Goal: Transaction & Acquisition: Obtain resource

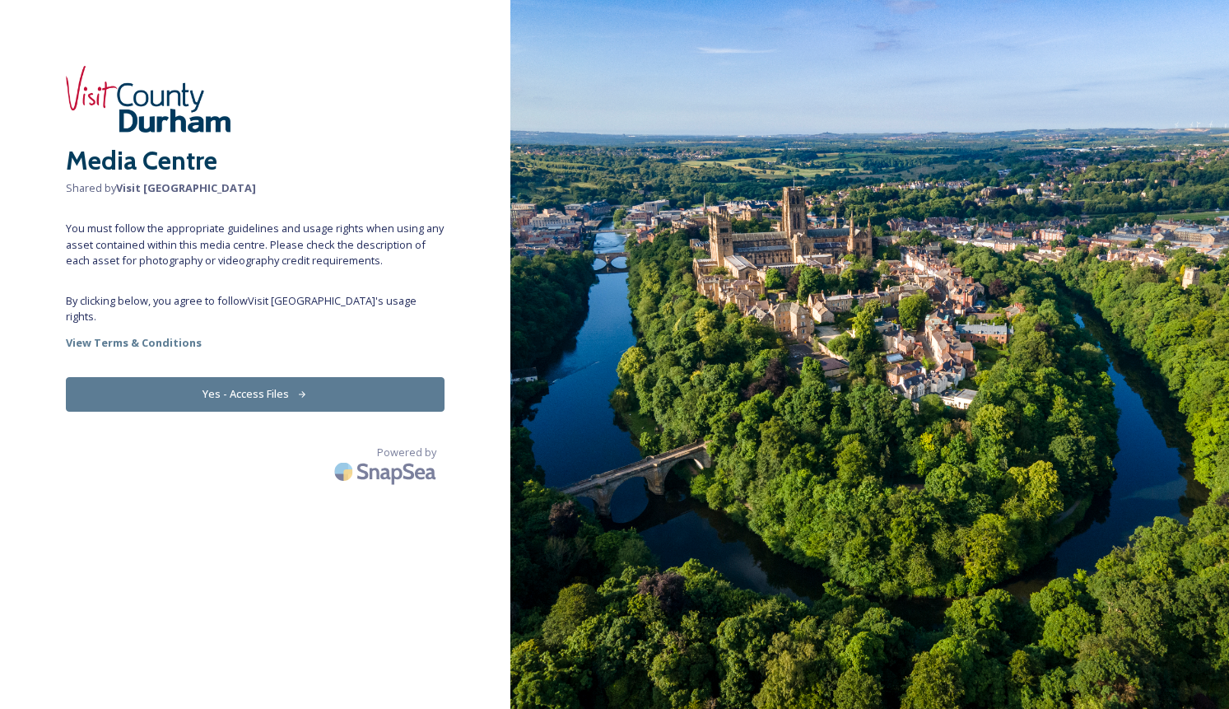
click at [275, 377] on button "Yes - Access Files" at bounding box center [255, 394] width 379 height 34
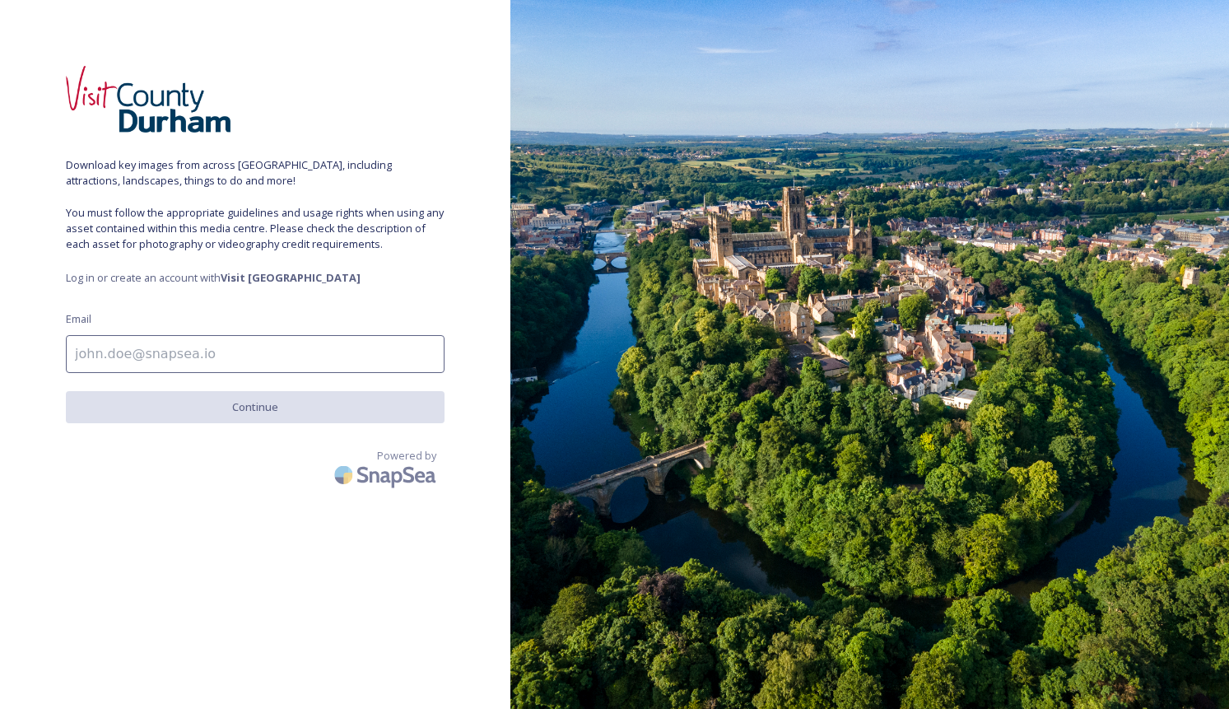
click at [246, 344] on input at bounding box center [255, 354] width 379 height 38
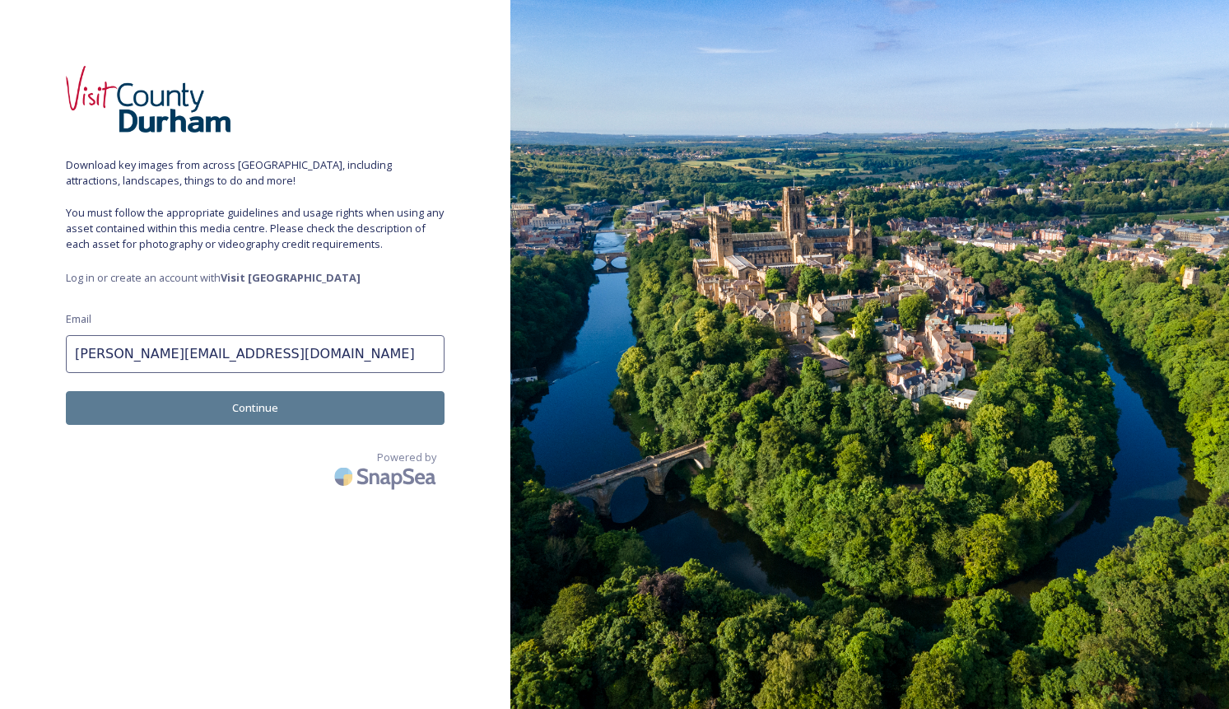
type input "[PERSON_NAME][EMAIL_ADDRESS][DOMAIN_NAME]"
click at [273, 404] on button "Continue" at bounding box center [255, 408] width 379 height 34
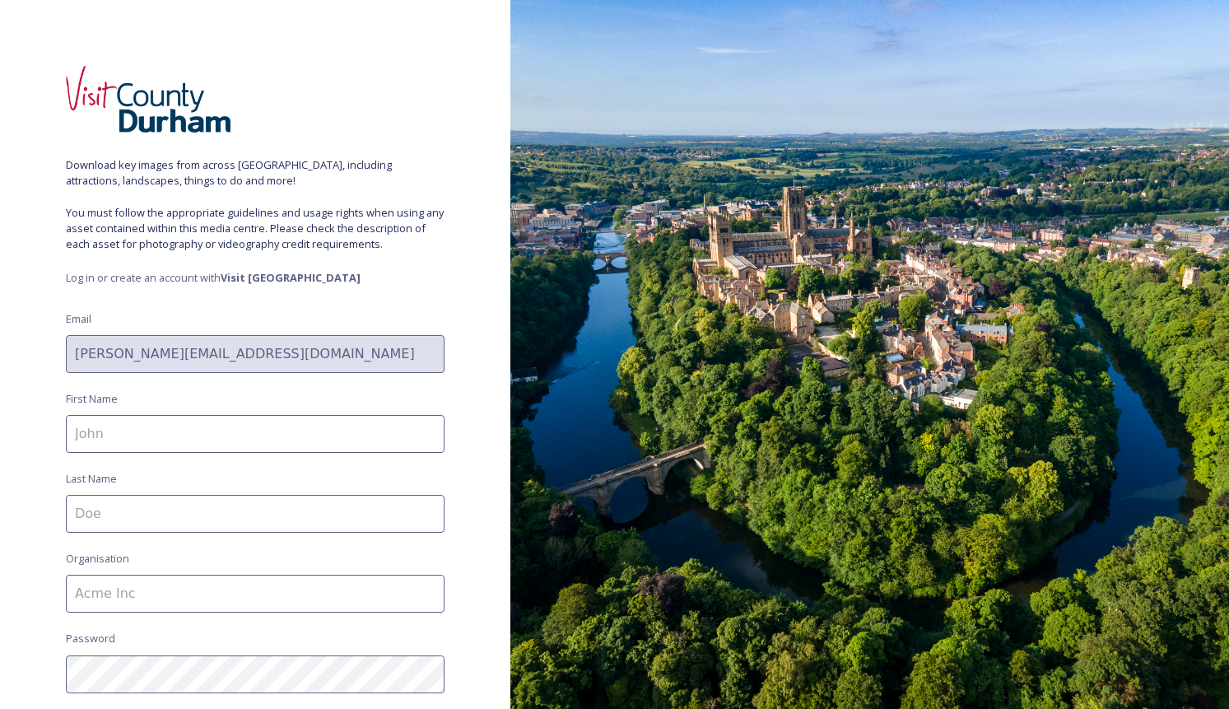
click at [235, 440] on input at bounding box center [255, 434] width 379 height 38
type input "J"
type input "[PERSON_NAME]"
click at [91, 515] on input at bounding box center [255, 514] width 379 height 38
type input "Milbank"
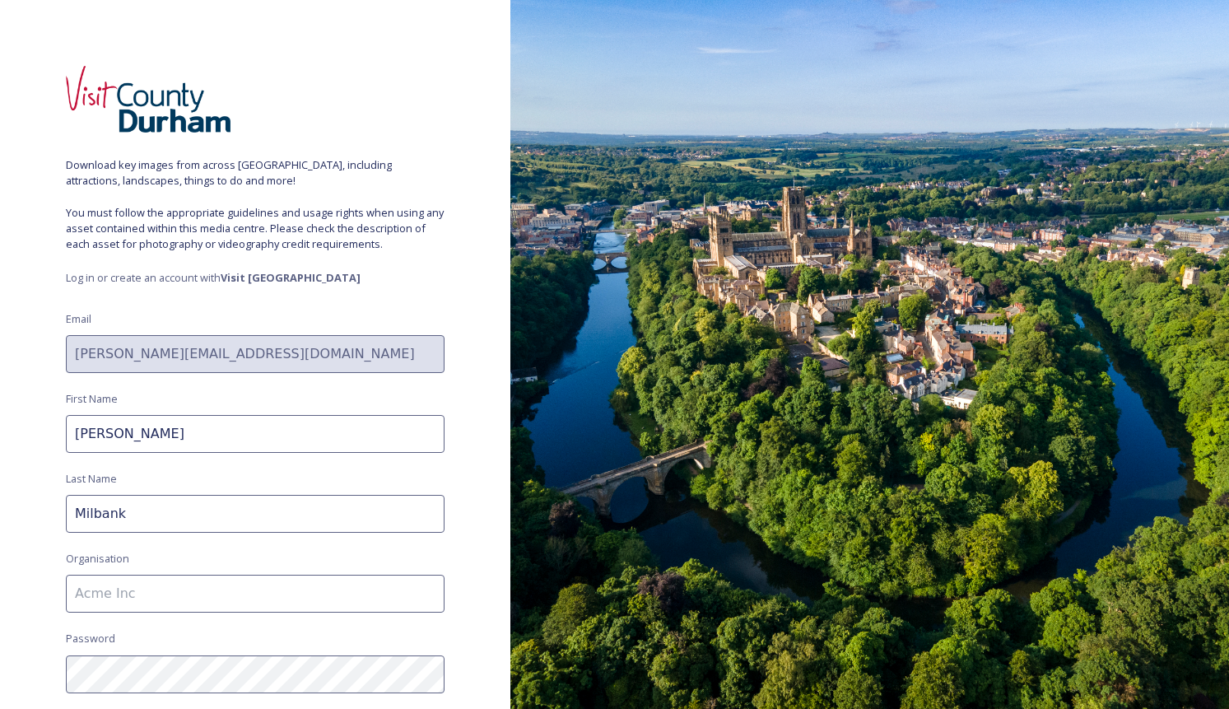
click at [104, 585] on input at bounding box center [255, 594] width 379 height 38
type input "Group Travel World"
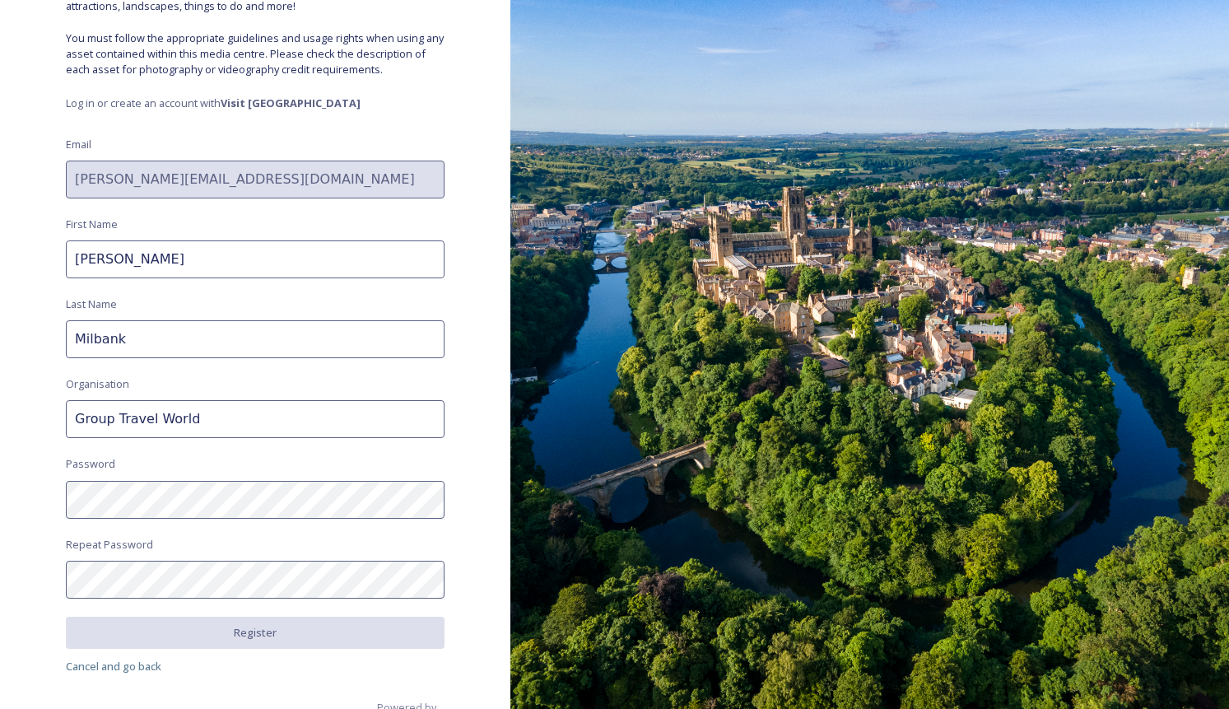
scroll to position [191, 0]
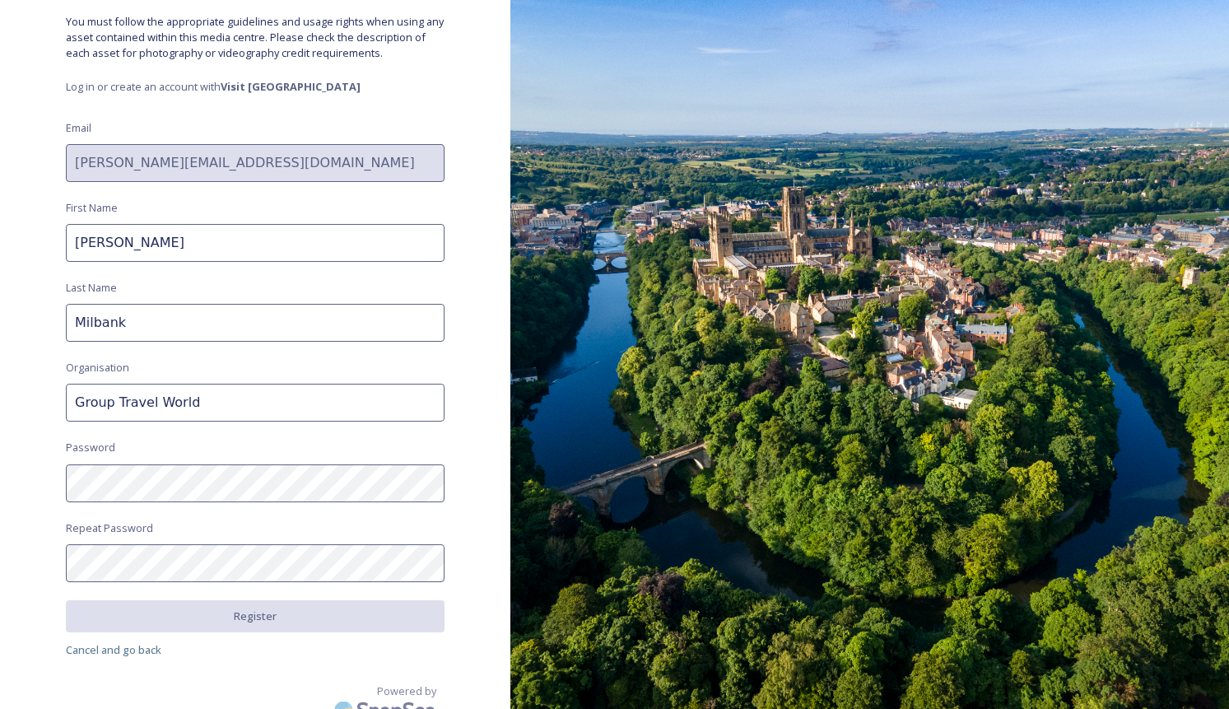
click at [52, 491] on div "Download key images from across [GEOGRAPHIC_DATA], including attractions, lands…" at bounding box center [255, 354] width 510 height 709
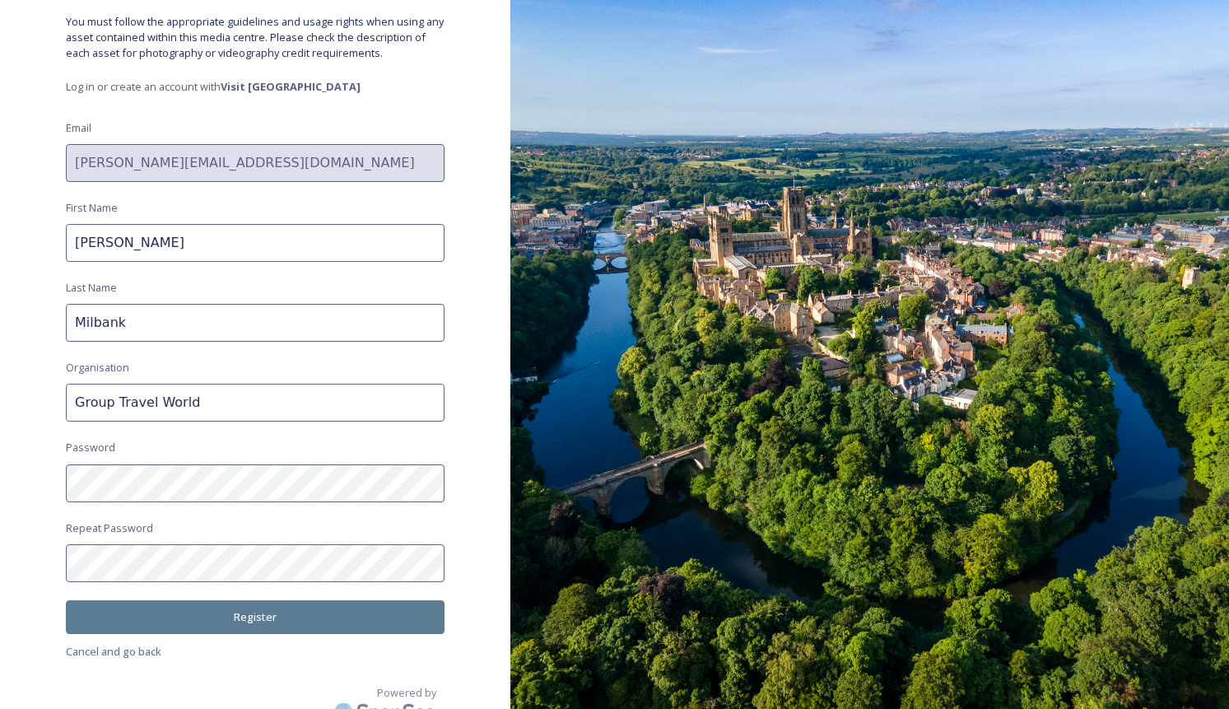
click at [299, 618] on button "Register" at bounding box center [255, 617] width 379 height 34
